Goal: Information Seeking & Learning: Learn about a topic

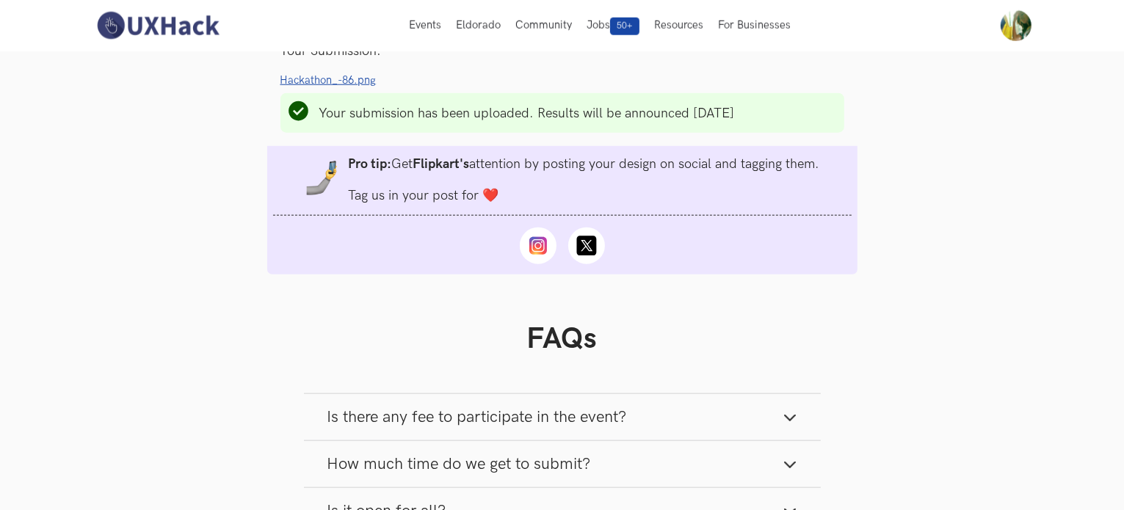
scroll to position [1582, 0]
click at [462, 249] on ul at bounding box center [562, 238] width 590 height 48
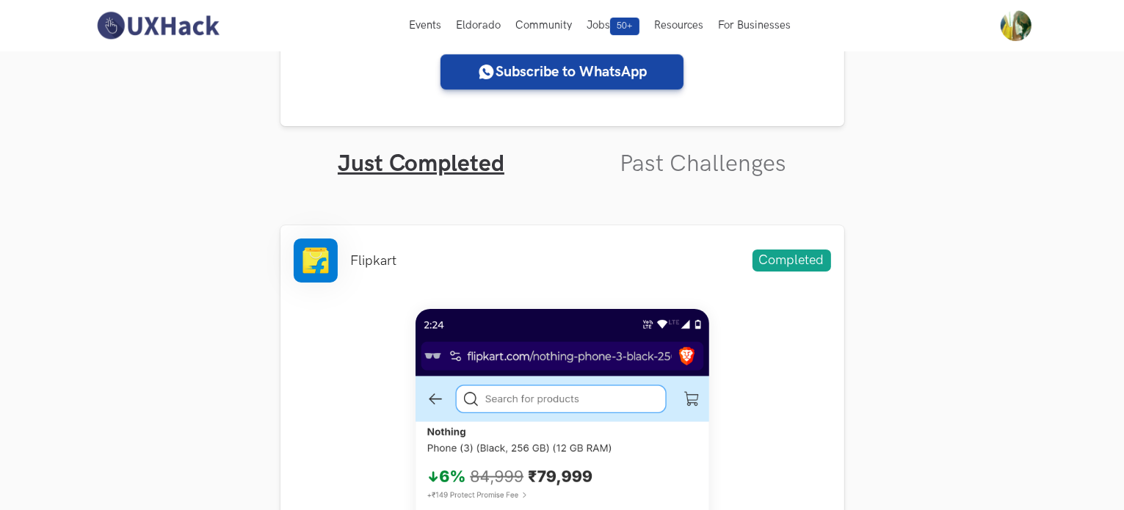
scroll to position [387, 0]
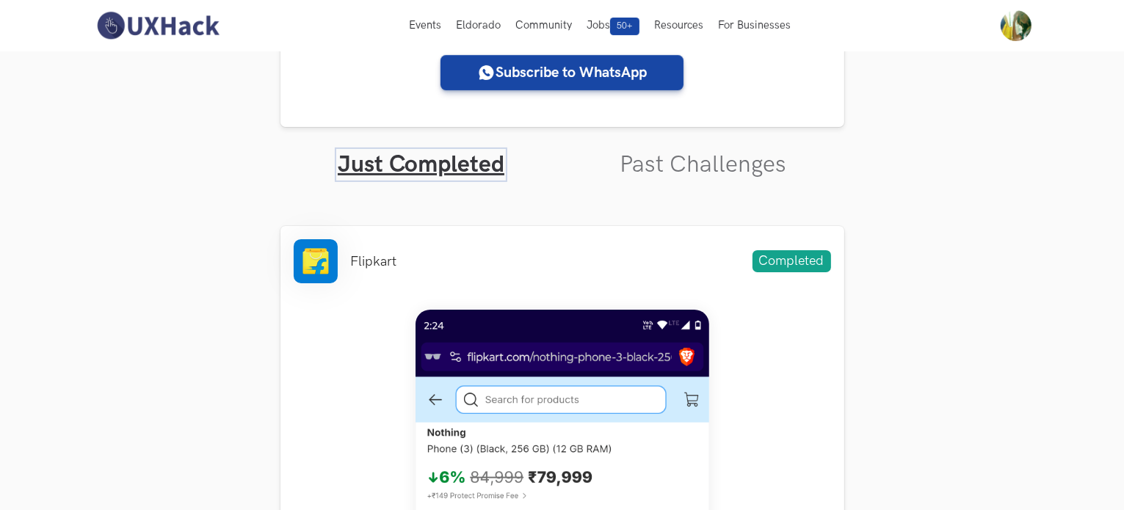
click at [436, 151] on link "Just Completed" at bounding box center [421, 165] width 167 height 29
click at [440, 167] on link "Just Completed" at bounding box center [421, 165] width 167 height 29
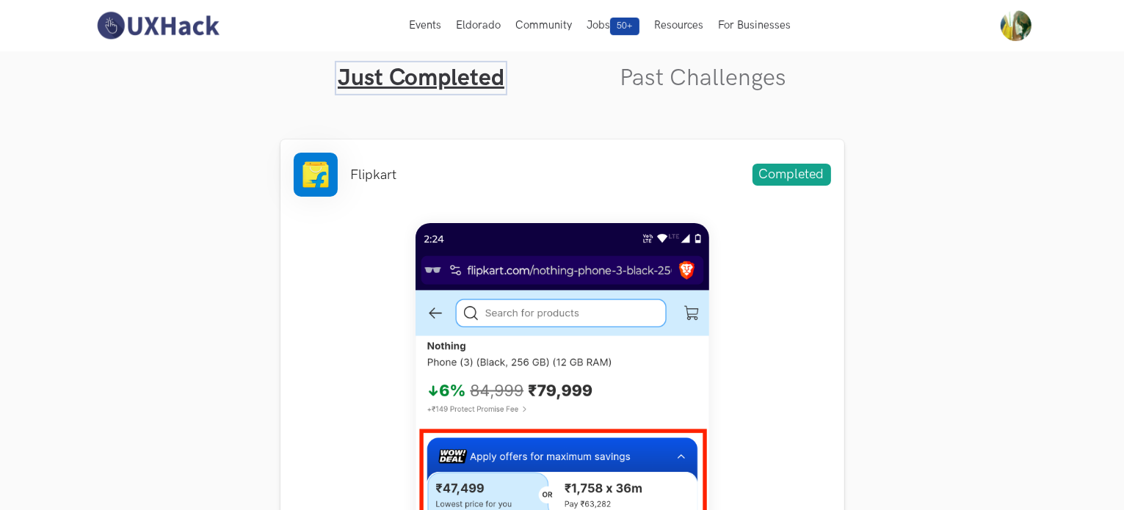
scroll to position [476, 0]
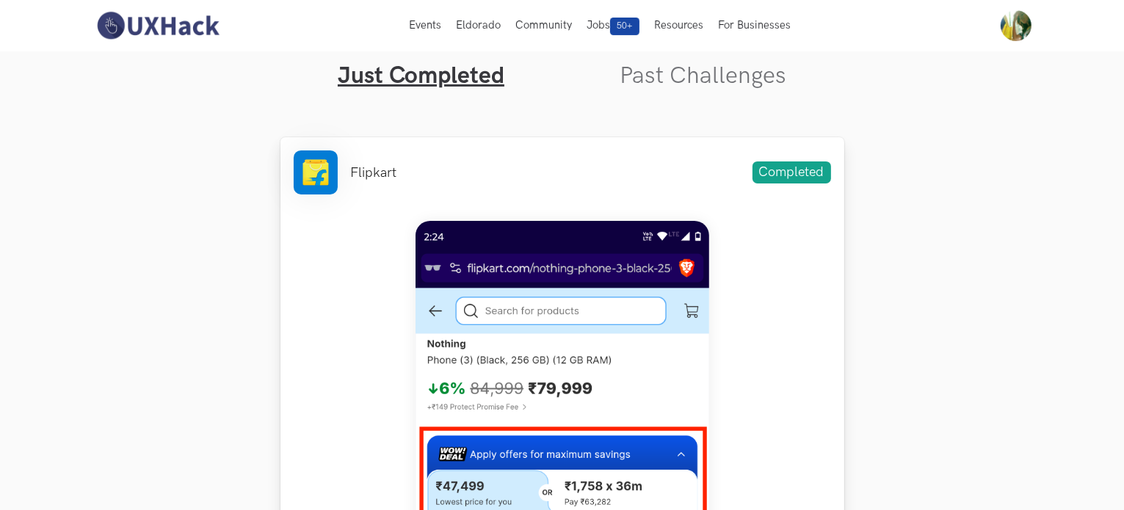
click at [702, 75] on link "Past Challenges" at bounding box center [703, 76] width 167 height 29
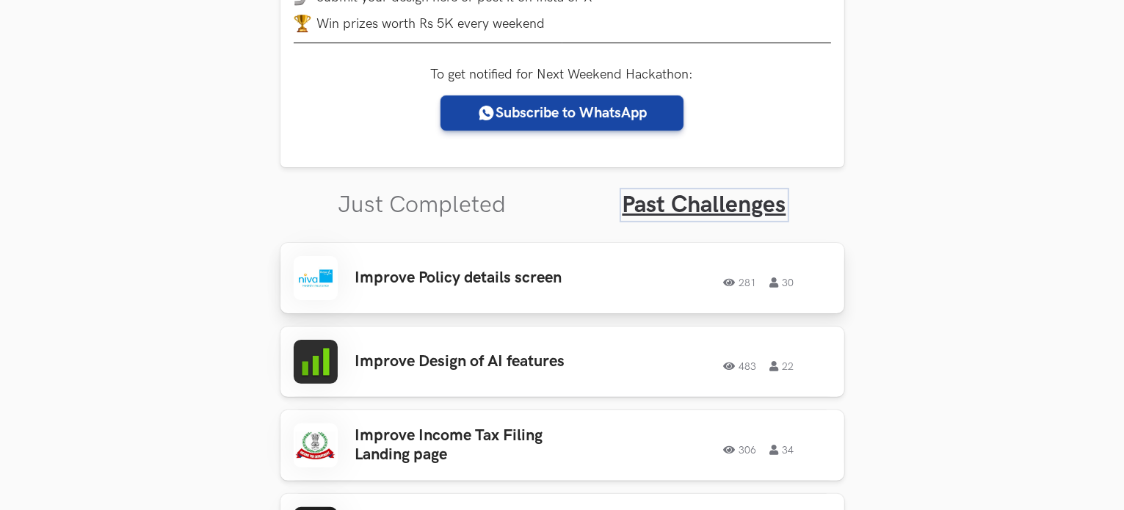
scroll to position [348, 0]
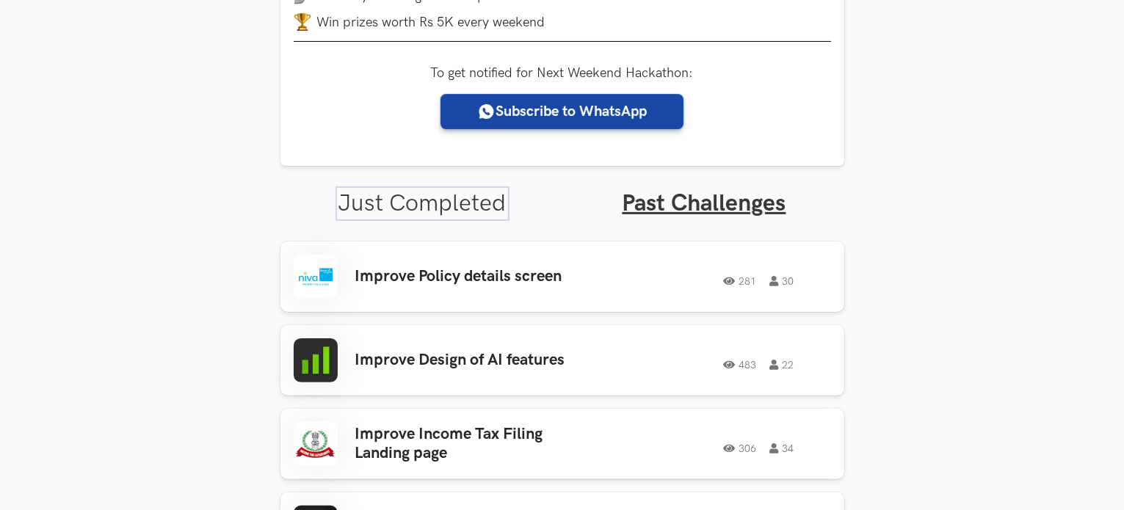
click at [460, 198] on link "Just Completed" at bounding box center [422, 203] width 168 height 29
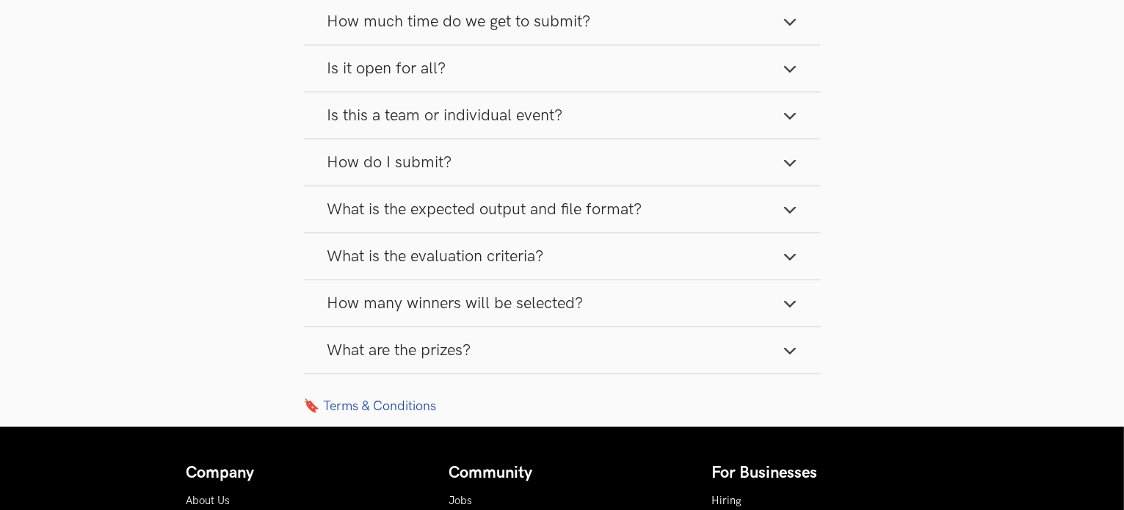
scroll to position [2024, 0]
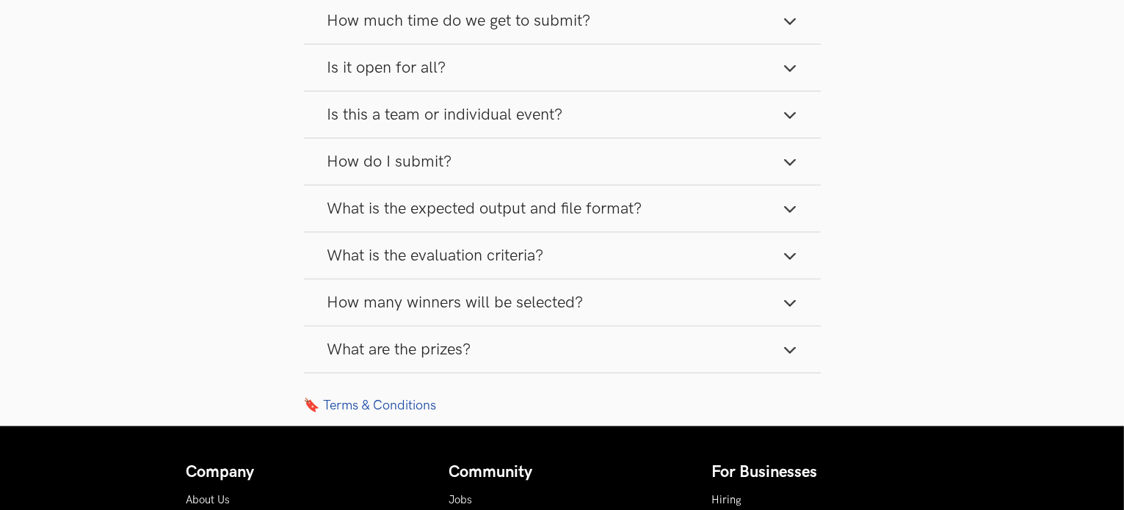
click at [504, 266] on span "What is the evaluation criteria?" at bounding box center [435, 256] width 217 height 20
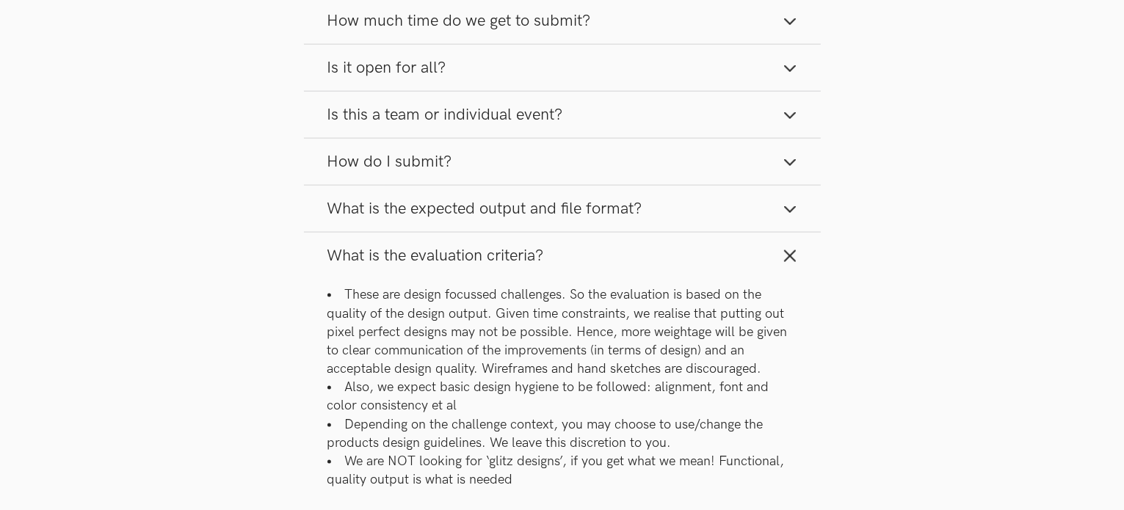
click at [504, 266] on span "What is the evaluation criteria?" at bounding box center [435, 256] width 217 height 20
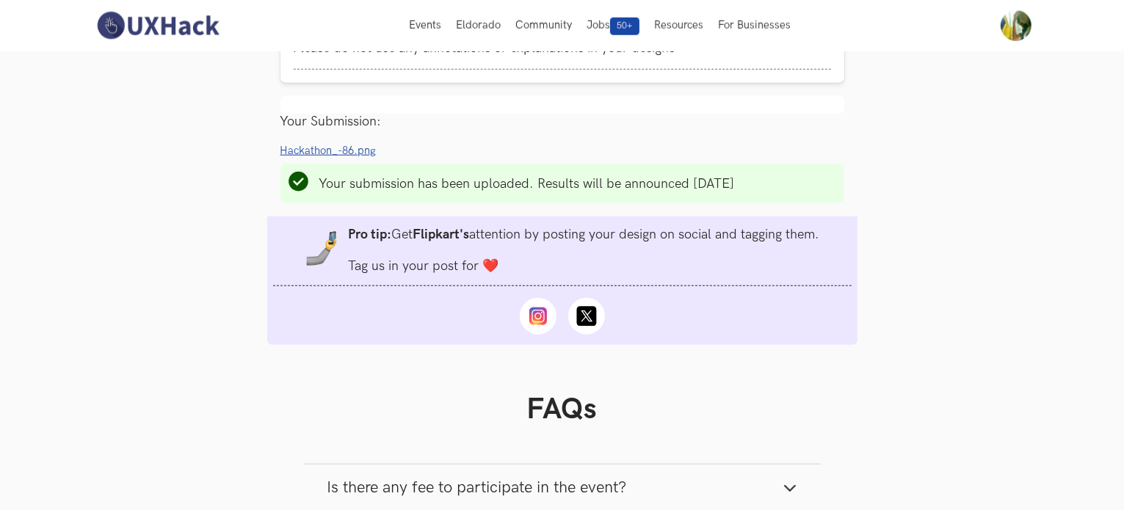
scroll to position [1515, 0]
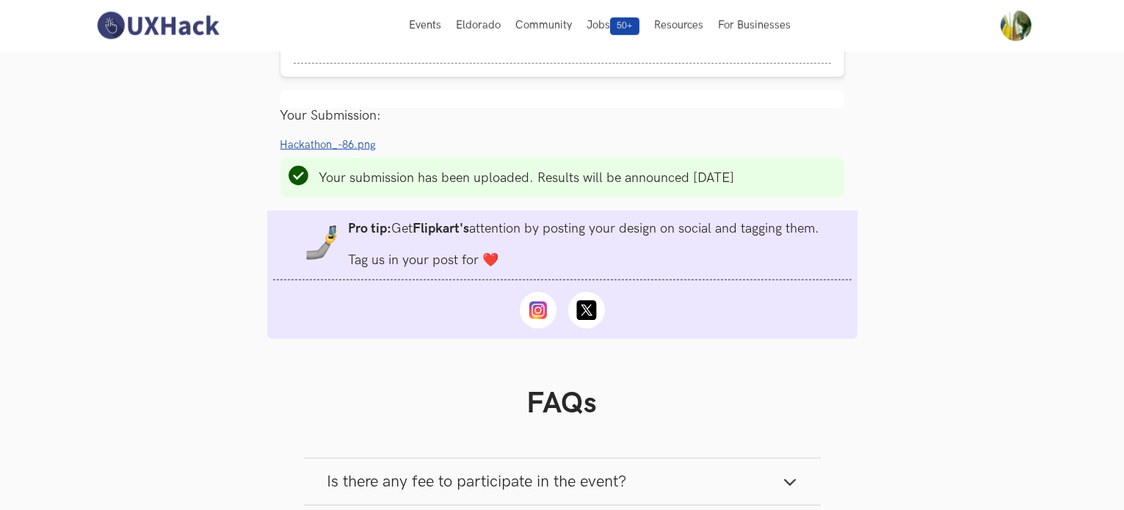
click at [337, 151] on span "Hackathon_-86.png" at bounding box center [328, 145] width 96 height 12
